Goal: Task Accomplishment & Management: Manage account settings

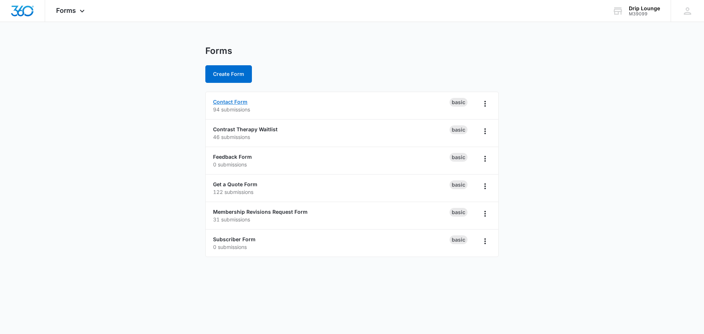
click at [231, 100] on link "Contact Form" at bounding box center [230, 102] width 34 height 6
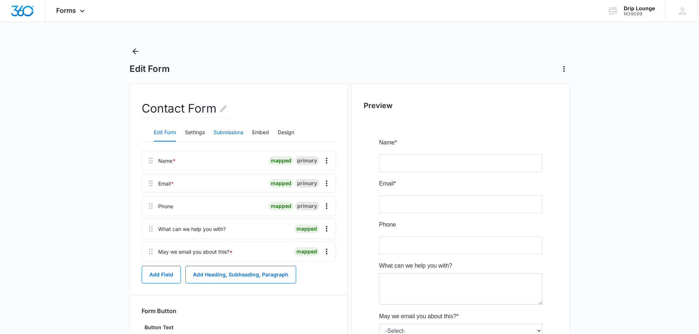
click at [232, 129] on button "Submissions" at bounding box center [228, 133] width 30 height 18
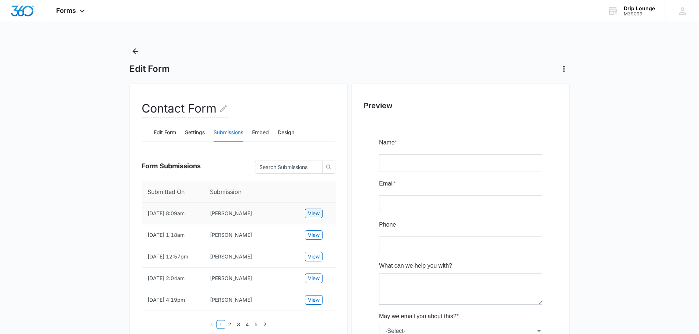
click at [316, 215] on span "View" at bounding box center [314, 213] width 12 height 8
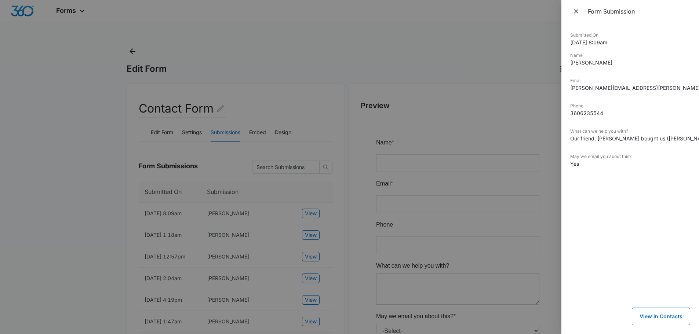
click at [211, 56] on div at bounding box center [349, 167] width 699 height 334
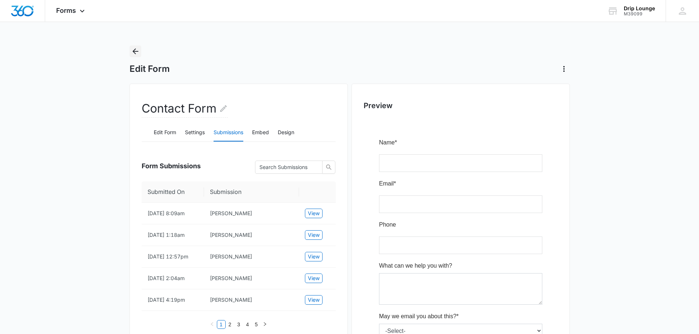
click at [132, 52] on icon "Back" at bounding box center [135, 51] width 9 height 9
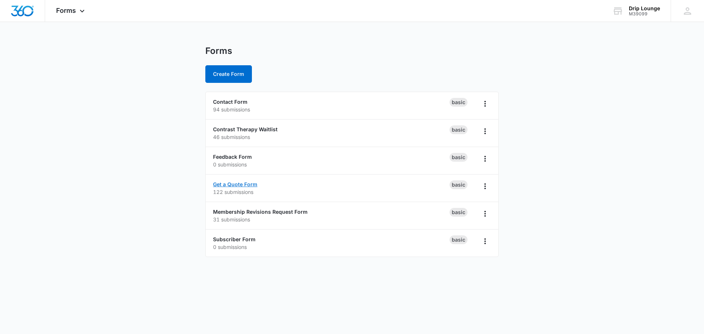
click at [227, 183] on link "Get a Quote Form" at bounding box center [235, 184] width 44 height 6
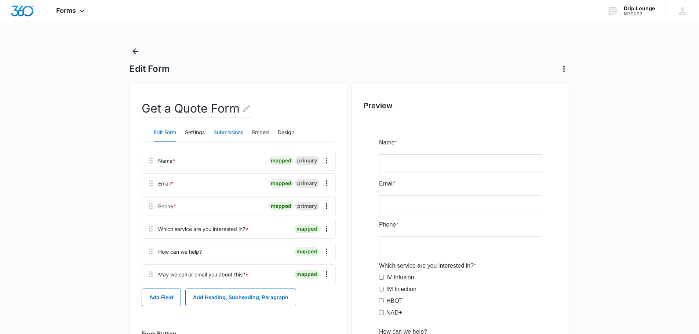
click at [230, 134] on button "Submissions" at bounding box center [228, 133] width 30 height 18
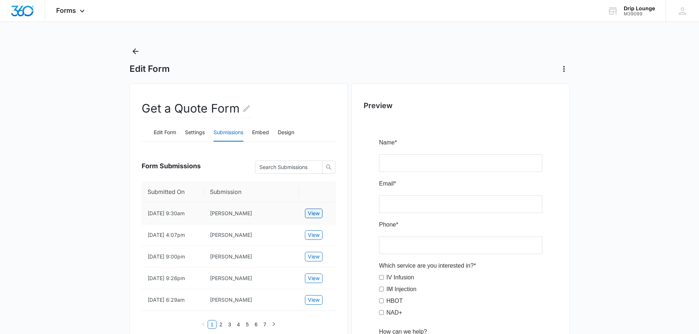
click at [319, 212] on span "View" at bounding box center [314, 213] width 12 height 8
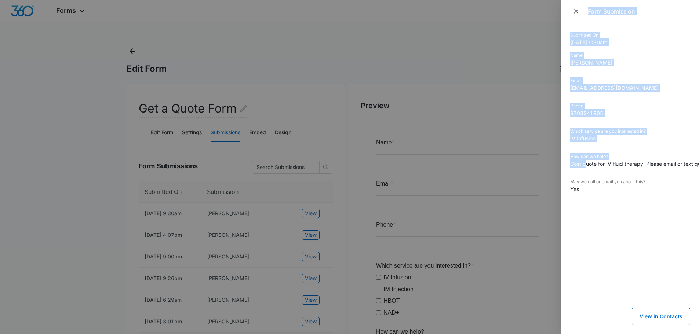
drag, startPoint x: 585, startPoint y: 163, endPoint x: 517, endPoint y: 176, distance: 69.5
click at [517, 176] on div "Form Submission Submitted On [DATE] 9:30am Name [PERSON_NAME] Email [EMAIL_ADDR…" at bounding box center [349, 167] width 699 height 334
click at [541, 107] on div at bounding box center [349, 167] width 699 height 334
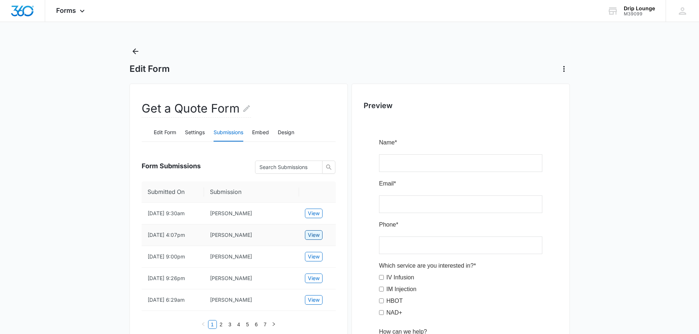
click at [315, 235] on span "View" at bounding box center [314, 235] width 12 height 8
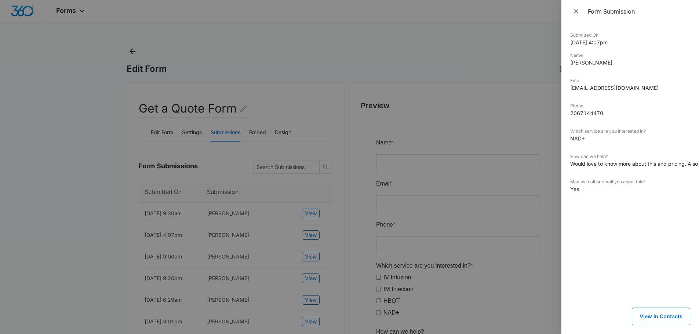
click at [469, 60] on div at bounding box center [349, 167] width 699 height 334
